Goal: Information Seeking & Learning: Learn about a topic

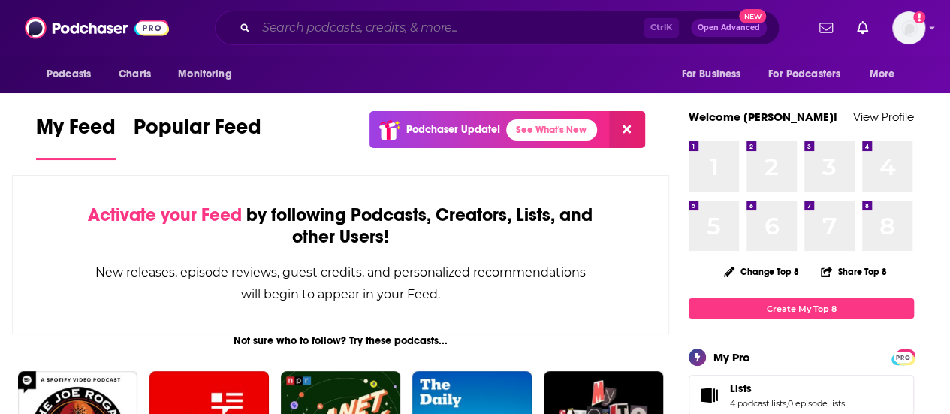
click at [432, 32] on input "Search podcasts, credits, & more..." at bounding box center [449, 28] width 387 height 24
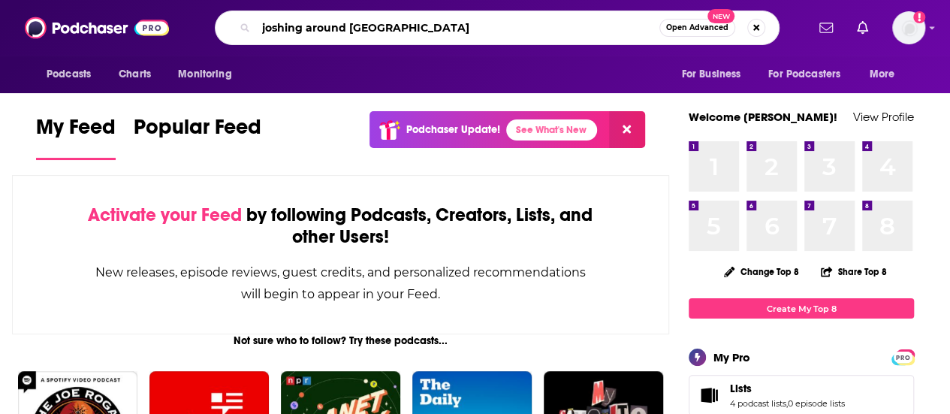
type input "joshing around [GEOGRAPHIC_DATA]"
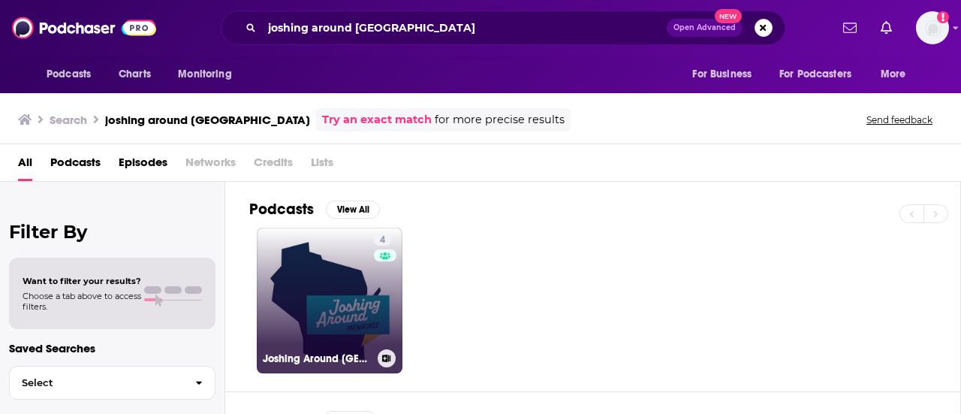
click at [340, 298] on link "4 Joshing Around [GEOGRAPHIC_DATA]" at bounding box center [330, 301] width 146 height 146
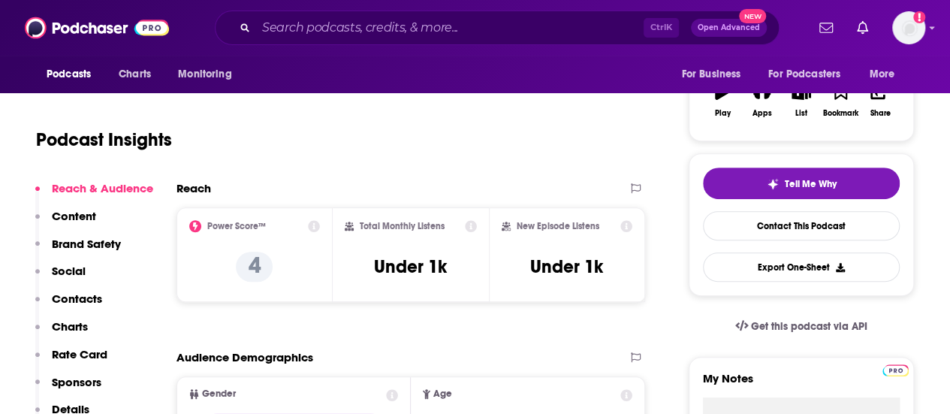
scroll to position [261, 0]
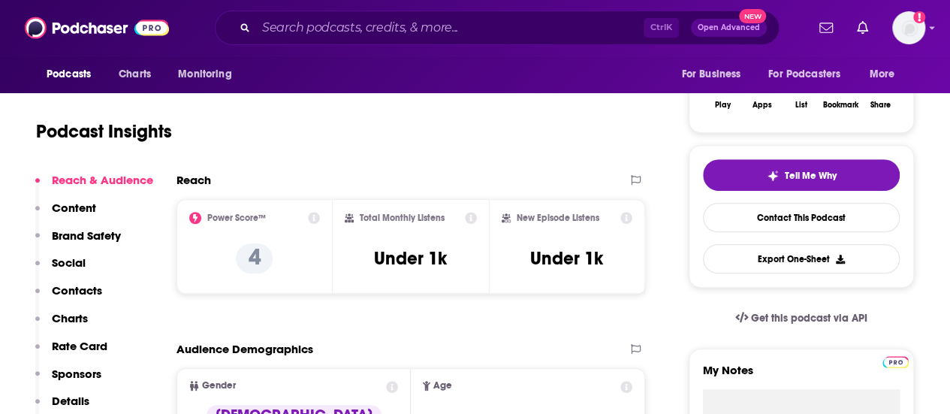
click at [470, 216] on icon at bounding box center [471, 218] width 12 height 12
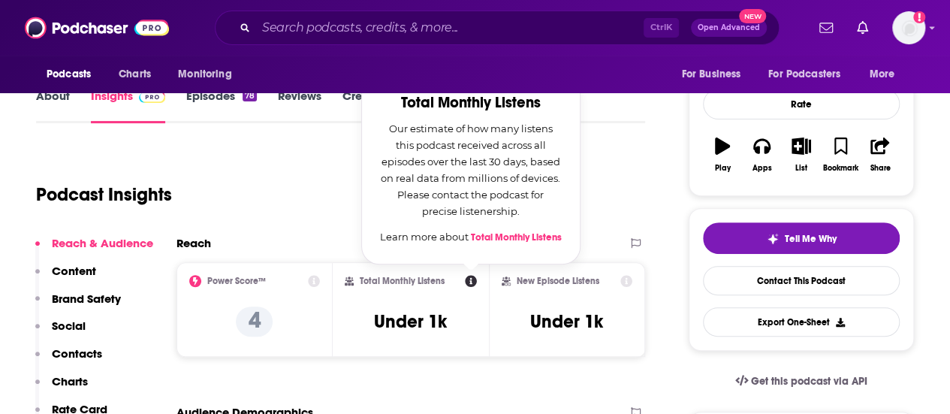
scroll to position [190, 0]
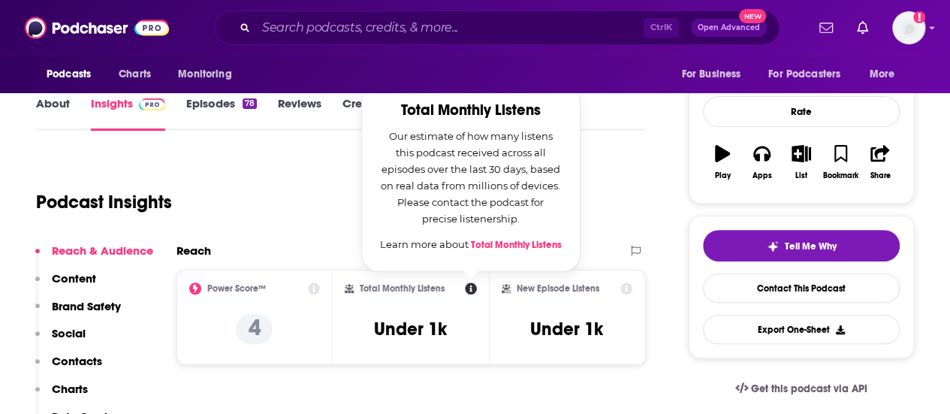
click at [631, 215] on div "Podcast Insights" at bounding box center [334, 193] width 597 height 77
